Goal: Check status: Check status

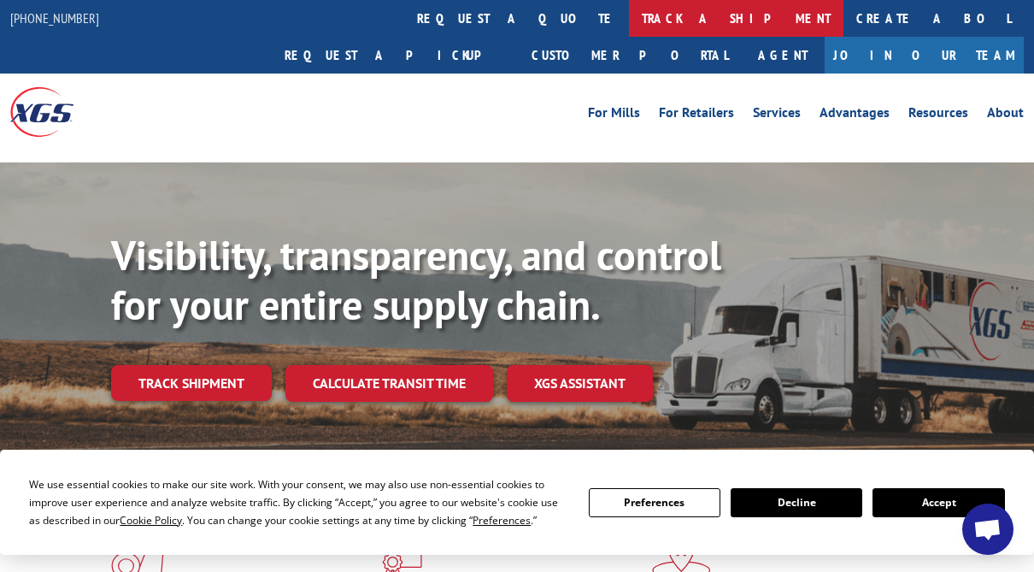
click at [629, 21] on link "track a shipment" at bounding box center [736, 18] width 214 height 37
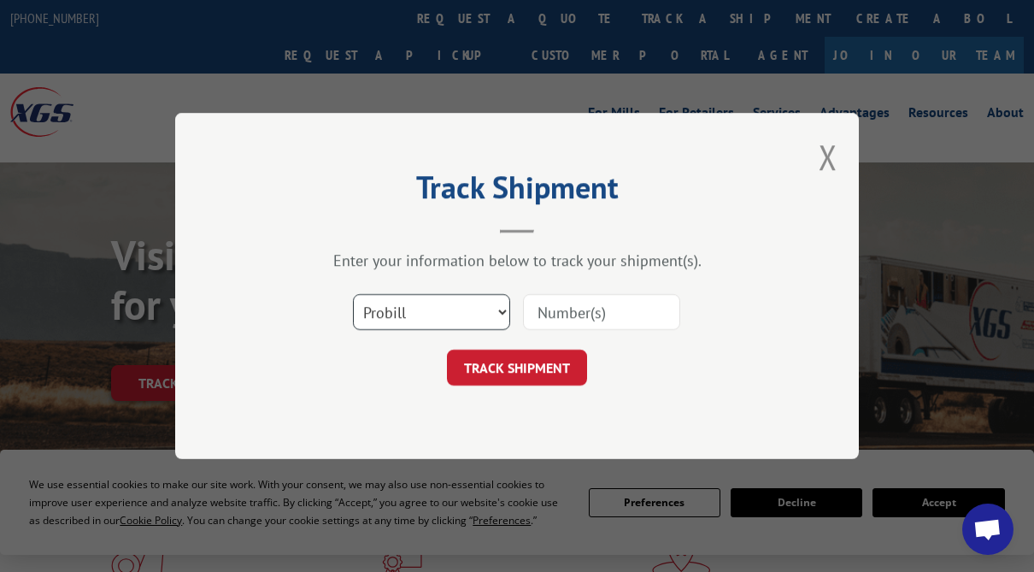
click at [392, 310] on select "Select category... Probill BOL PO" at bounding box center [431, 312] width 157 height 36
select select "po"
click at [353, 294] on select "Select category... Probill BOL PO" at bounding box center [431, 312] width 157 height 36
click at [571, 306] on input at bounding box center [601, 312] width 157 height 36
type input "54434829"
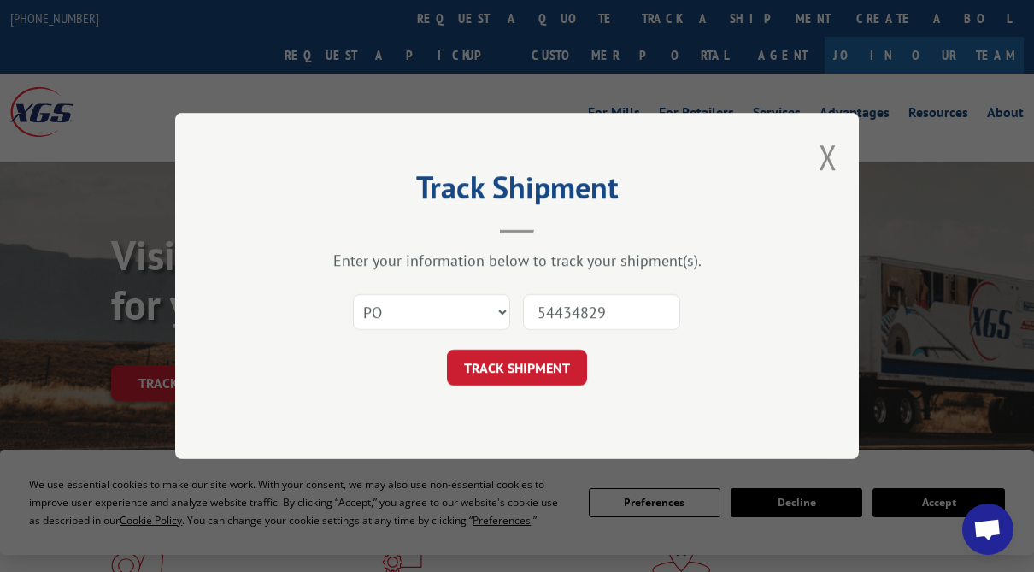
click button "TRACK SHIPMENT" at bounding box center [517, 367] width 140 height 36
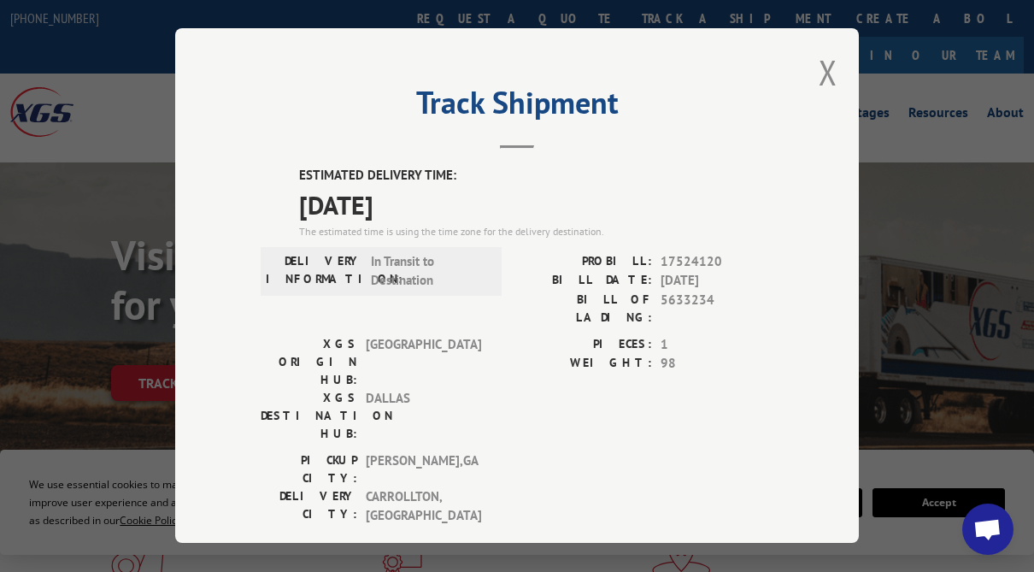
click at [665, 451] on div "PICKUP CITY: [GEOGRAPHIC_DATA] , [GEOGRAPHIC_DATA]: [GEOGRAPHIC_DATA] , [GEOGRA…" at bounding box center [517, 492] width 513 height 83
click at [818, 73] on button "Close modal" at bounding box center [827, 72] width 19 height 45
